Goal: Submit feedback/report problem: Submit feedback/report problem

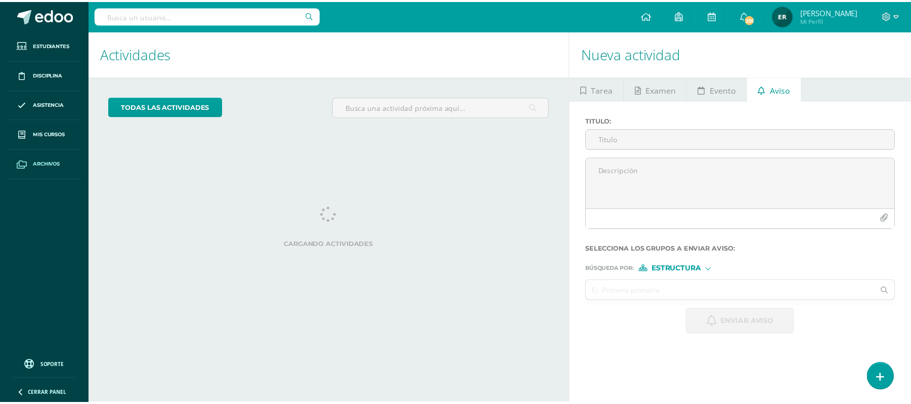
scroll to position [91, 0]
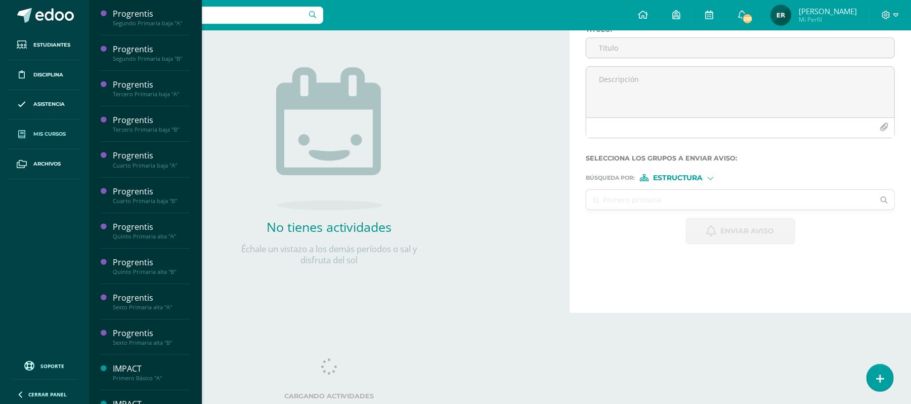
click at [46, 141] on link "Mis cursos" at bounding box center [44, 134] width 73 height 30
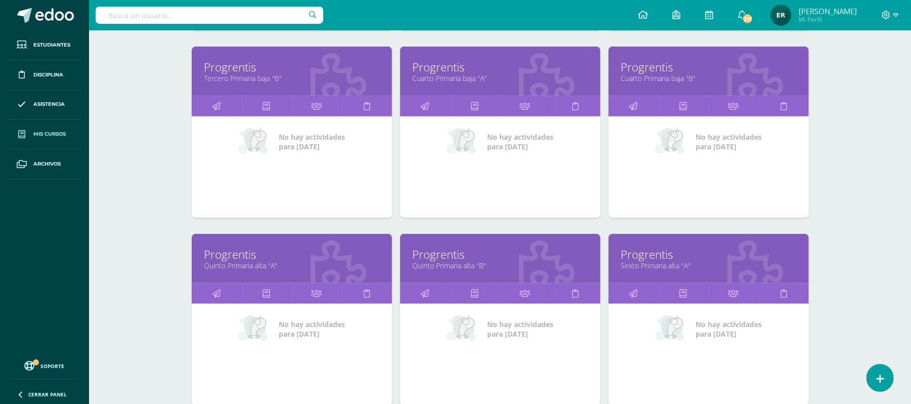
scroll to position [298, 0]
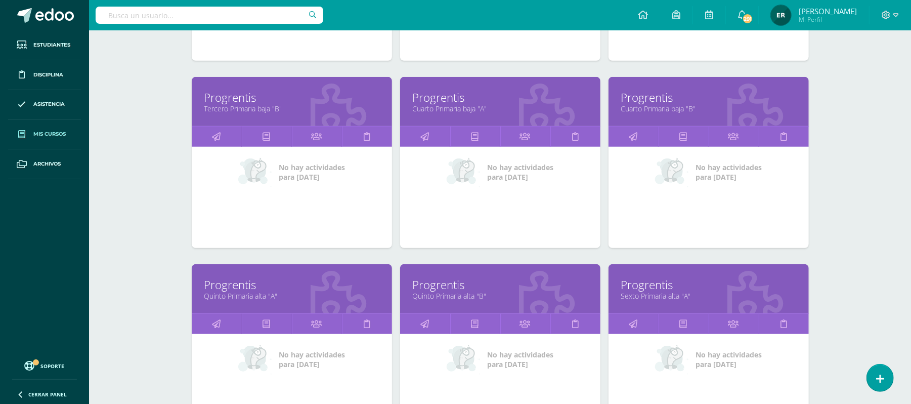
click at [272, 100] on link "Progrentis" at bounding box center [291, 98] width 175 height 16
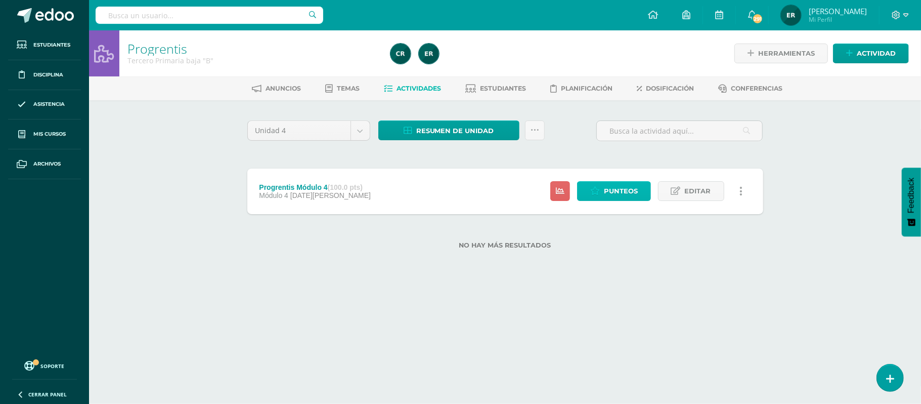
click at [624, 190] on span "Punteos" at bounding box center [621, 191] width 34 height 19
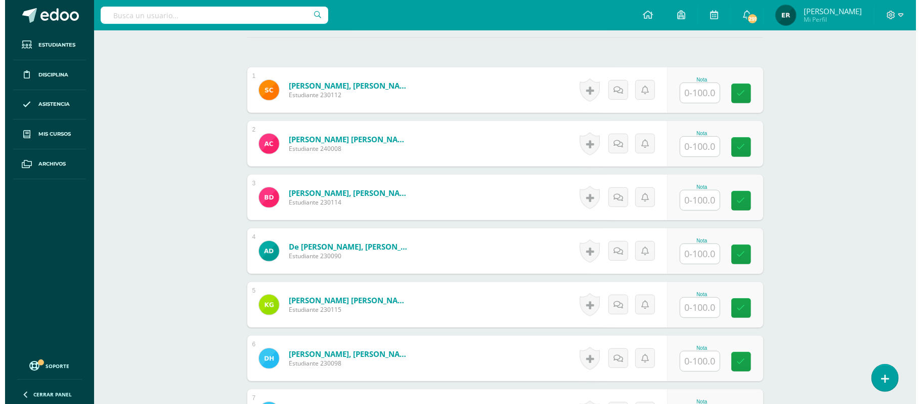
scroll to position [270, 0]
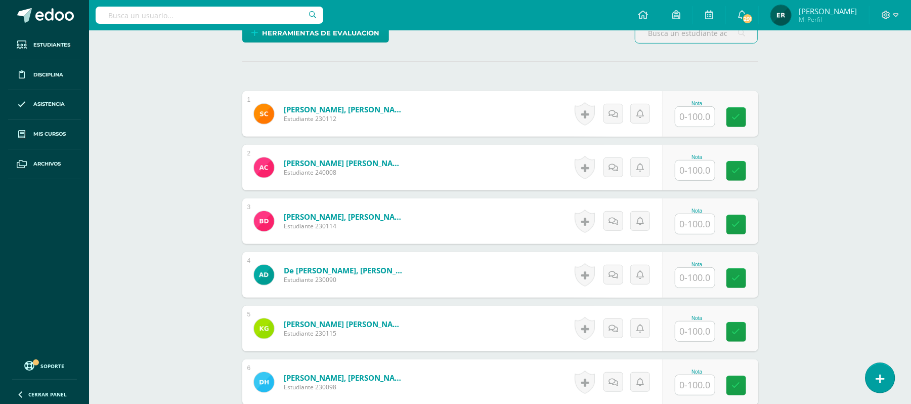
click at [874, 371] on link at bounding box center [879, 377] width 29 height 29
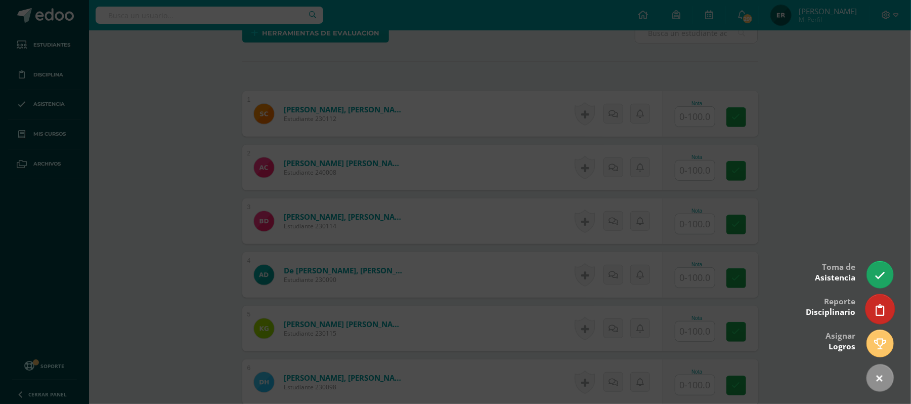
click at [875, 305] on link at bounding box center [879, 308] width 29 height 29
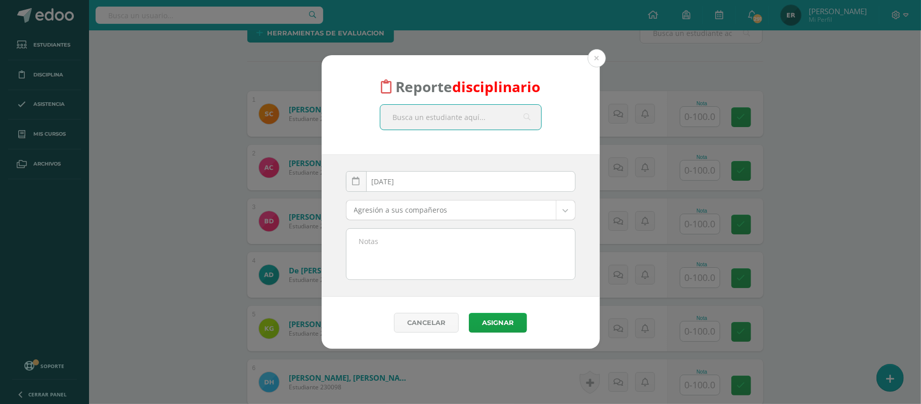
click at [455, 119] on input "text" at bounding box center [460, 117] width 161 height 25
type input "zara"
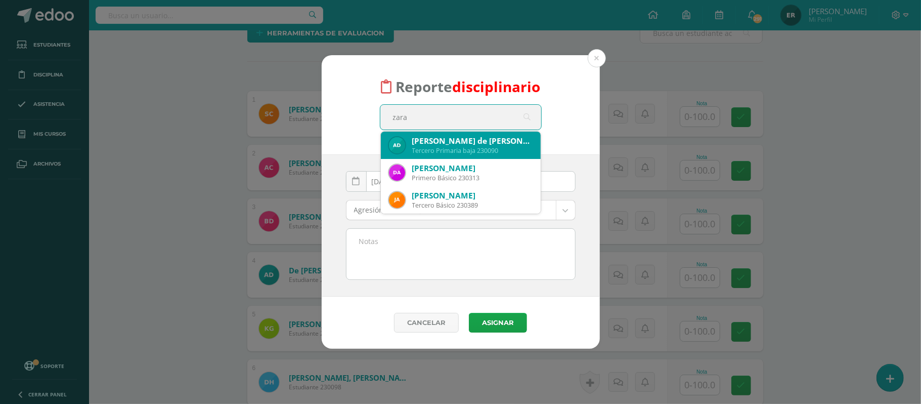
click at [460, 147] on div "Tercero Primaria baja 230090" at bounding box center [472, 150] width 120 height 9
click at [460, 147] on div "Reporte disciplinario zara zara Ariel Andree de León Szarata Tercero Primaria b…" at bounding box center [461, 105] width 278 height 100
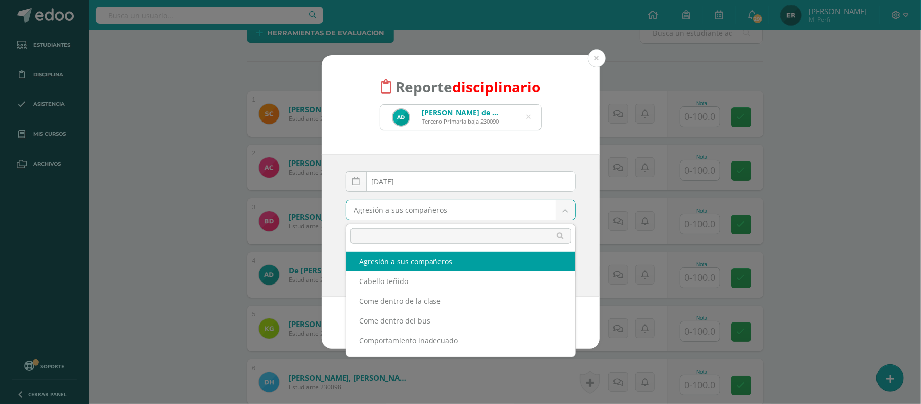
click at [423, 206] on body "Reporte disciplinario Ariel Andree de León Szarata Tercero Primaria baja 230090…" at bounding box center [460, 313] width 921 height 1166
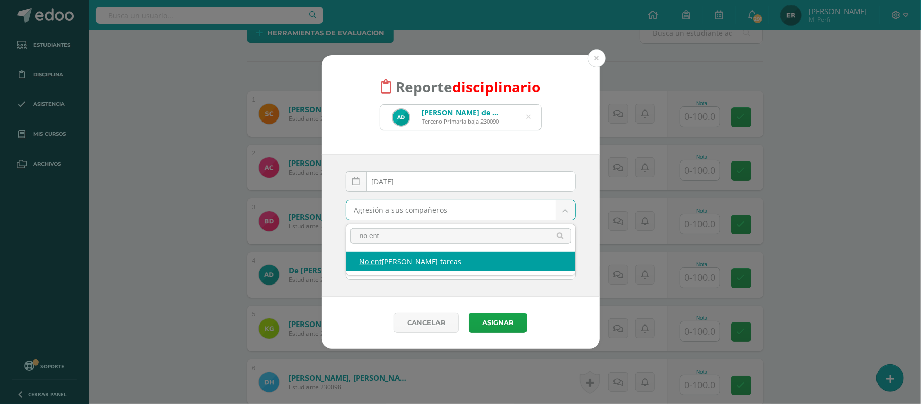
type input "no ent"
select select "5"
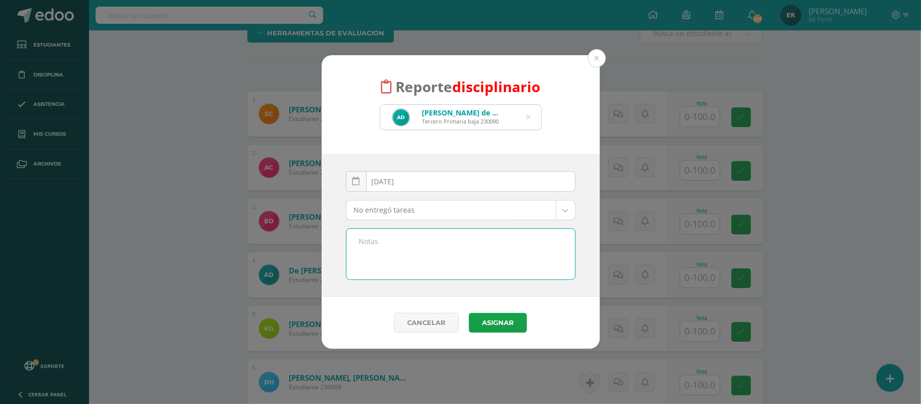
click at [450, 237] on textarea at bounding box center [460, 254] width 229 height 51
paste textarea "Reporte unidad 18 Estimados Padres de Familia, espero que se encuentren bien. I…"
type textarea "Reporte unidad 18 Estimados Padres de Familia, espero que se encuentren bien. I…"
click at [490, 327] on button "Asignar" at bounding box center [498, 323] width 58 height 20
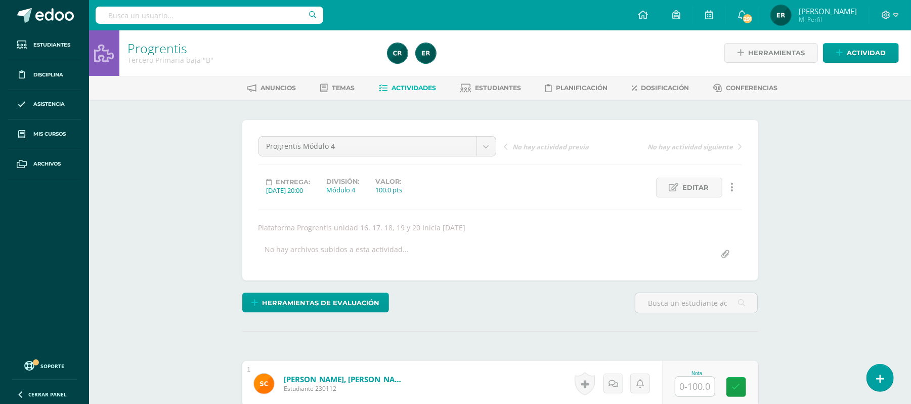
scroll to position [1, 0]
